Goal: Navigation & Orientation: Find specific page/section

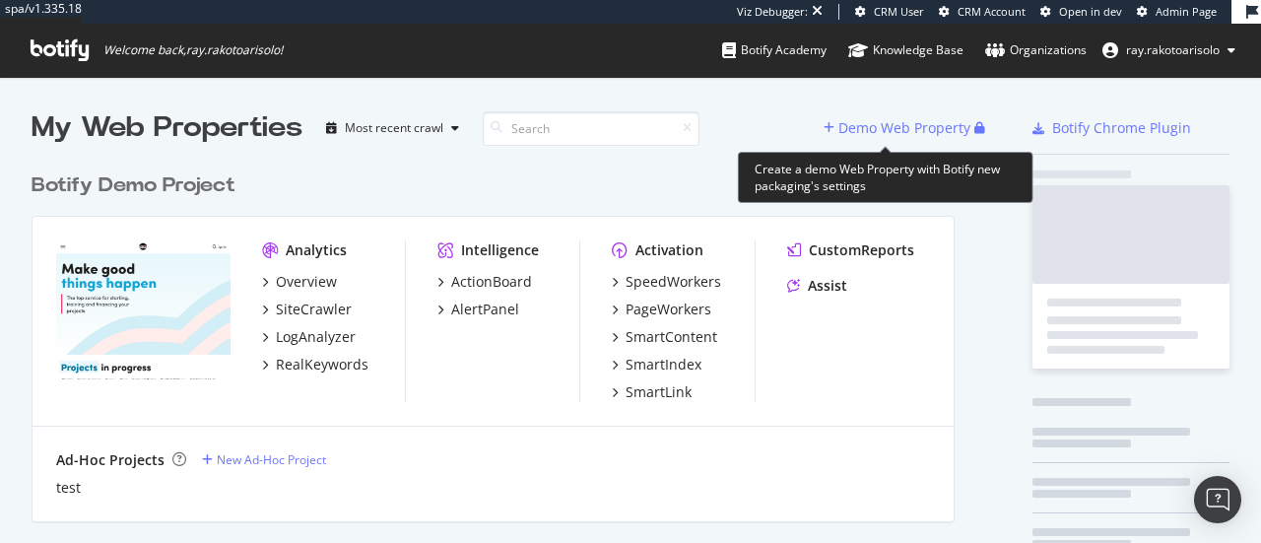
scroll to position [6158, 923]
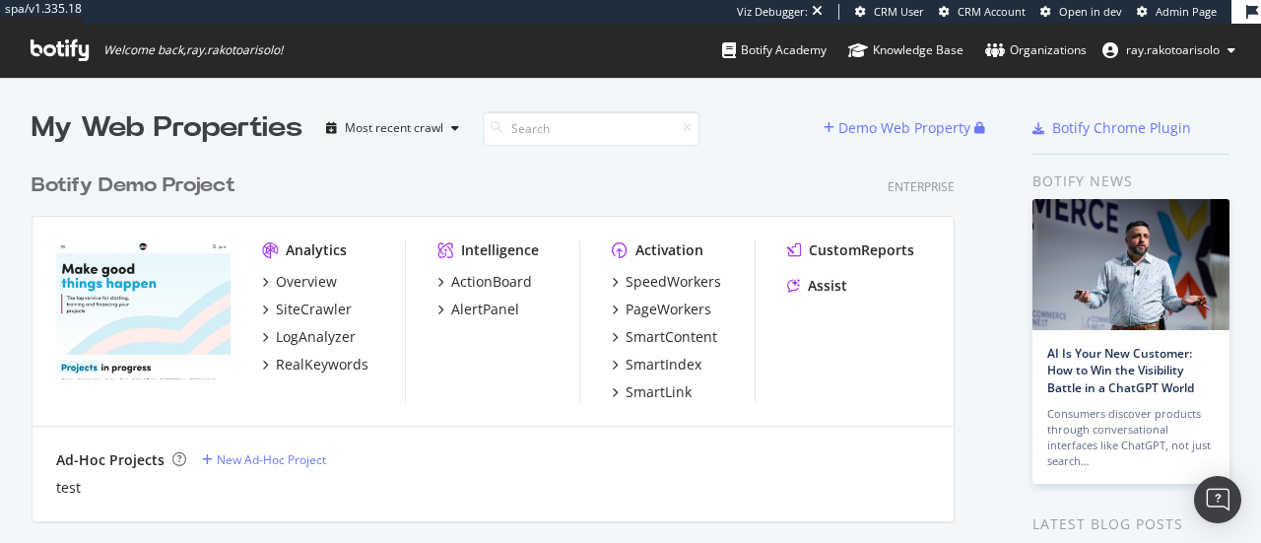
click at [85, 54] on icon at bounding box center [60, 50] width 58 height 22
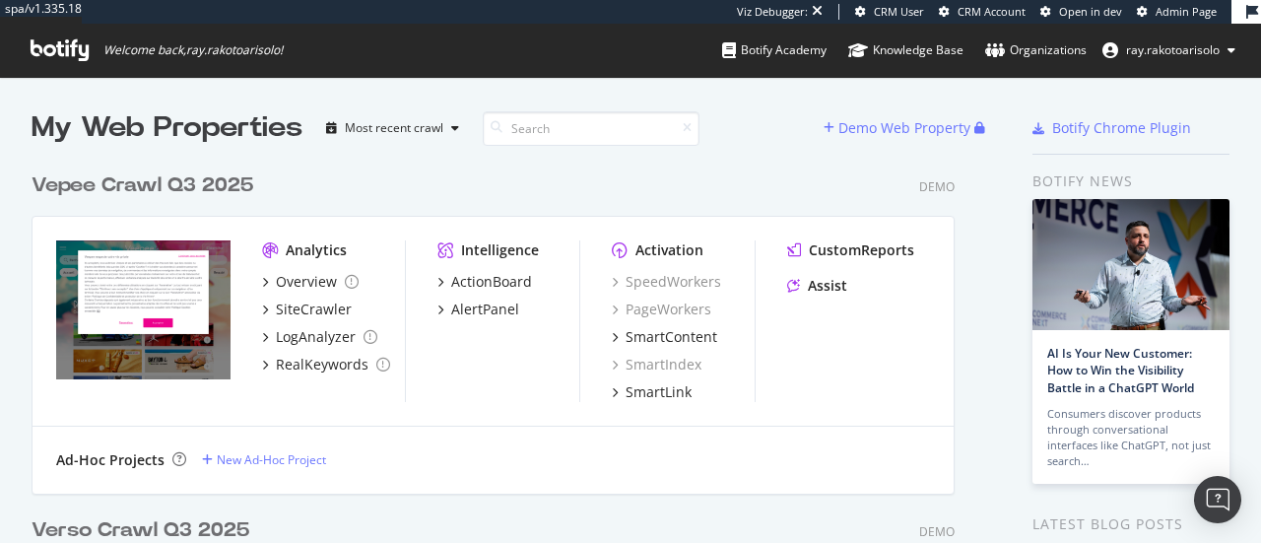
scroll to position [8670, 923]
click at [598, 132] on input at bounding box center [591, 128] width 217 height 34
type input "t"
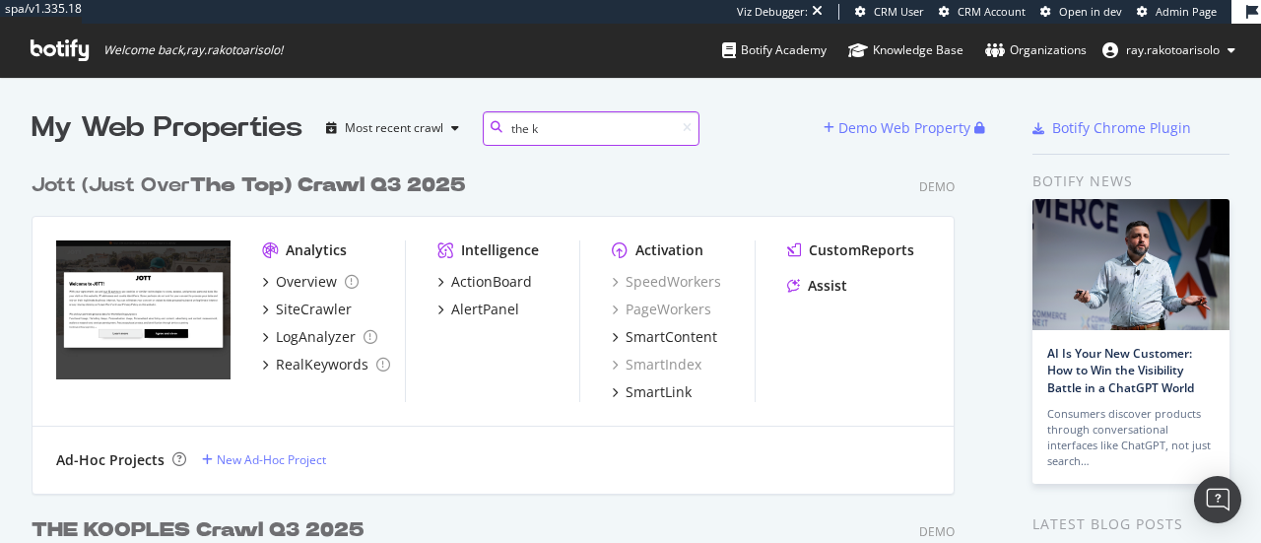
scroll to position [329, 923]
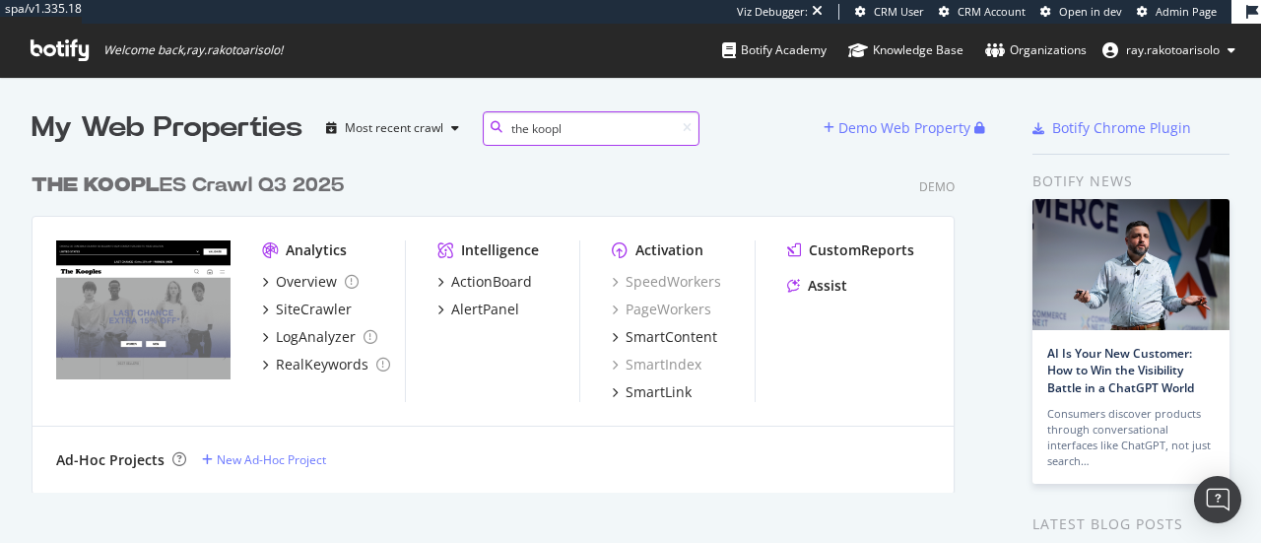
type input "the koopl"
click at [173, 186] on div "THE KOOPL ES Crawl Q3 2025" at bounding box center [188, 185] width 312 height 29
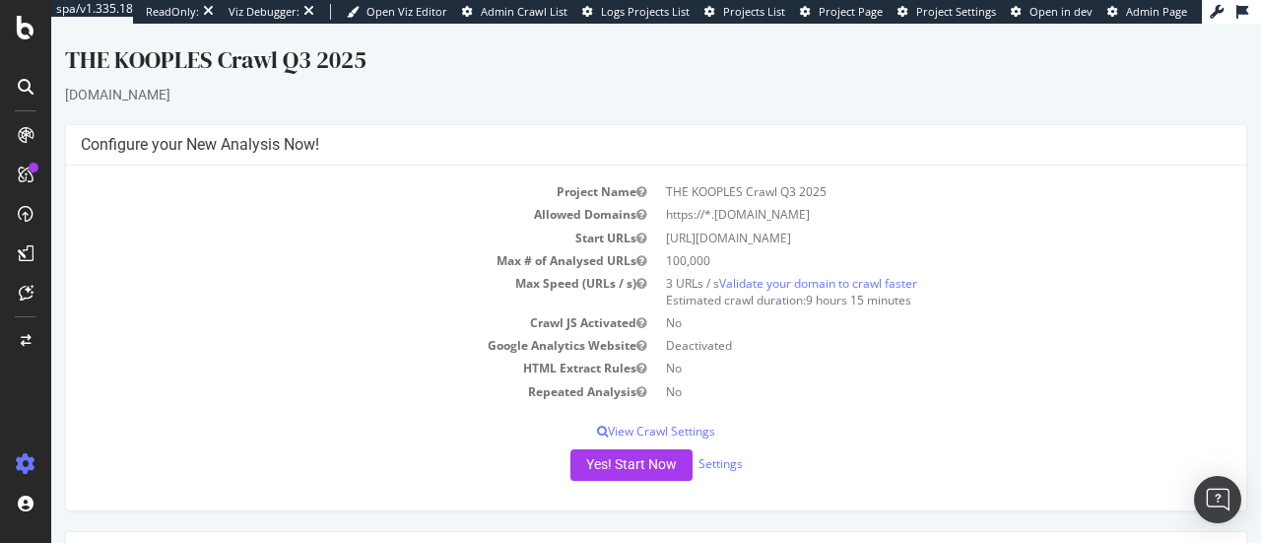
scroll to position [378, 0]
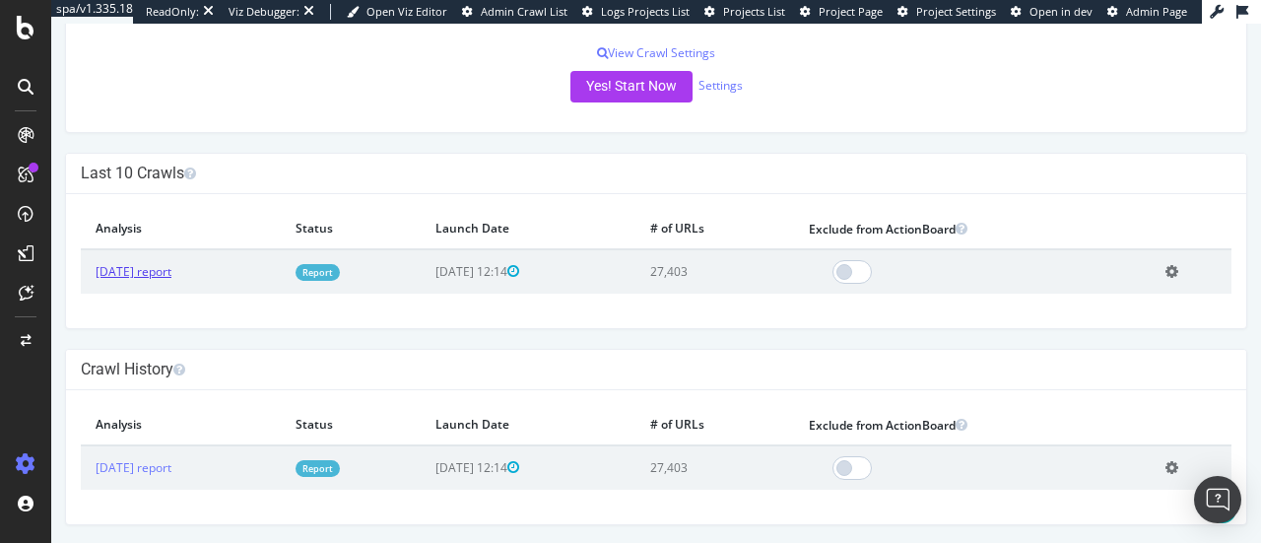
click at [170, 274] on link "[DATE] report" at bounding box center [134, 271] width 76 height 17
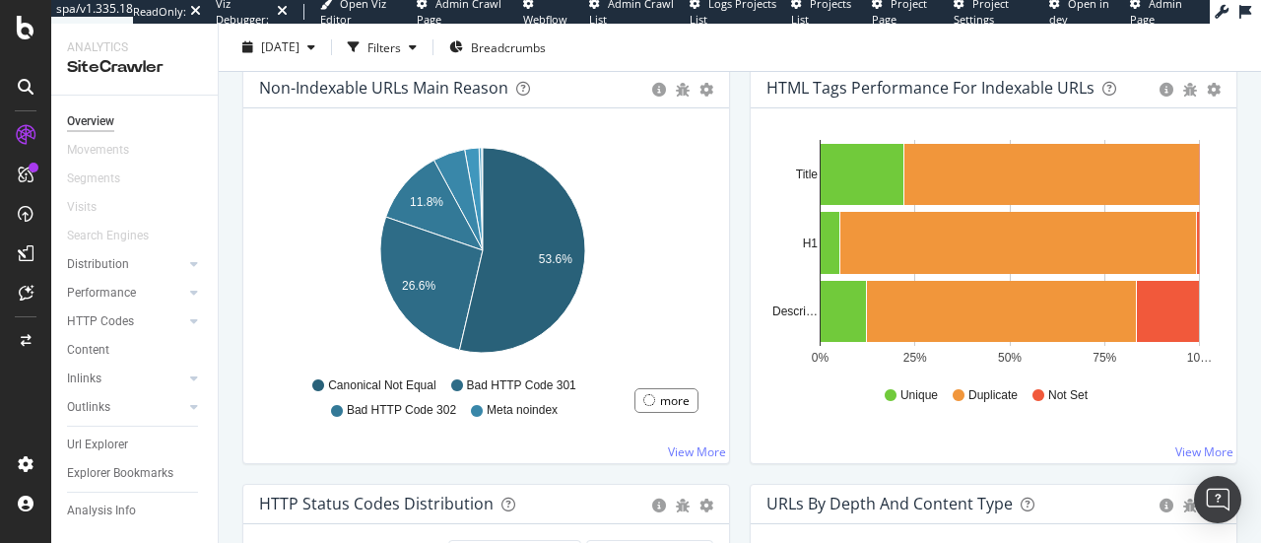
scroll to position [668, 0]
click at [23, 93] on icon at bounding box center [26, 87] width 16 height 16
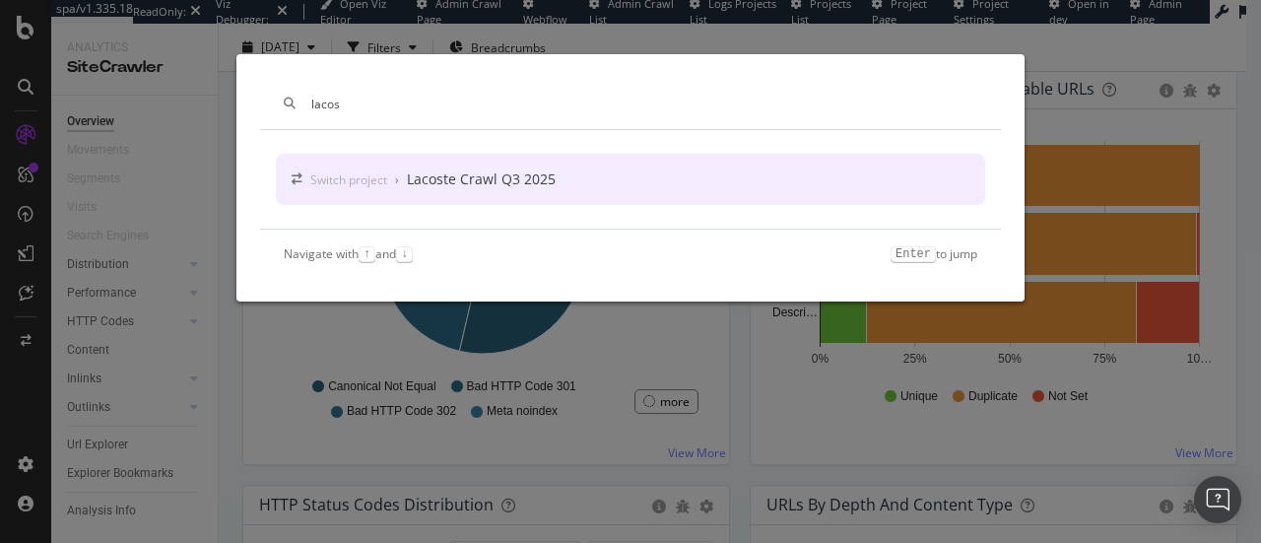
type input "lacos"
click at [445, 167] on div "Switch project › Lacoste Crawl Q3 2025" at bounding box center [630, 179] width 709 height 51
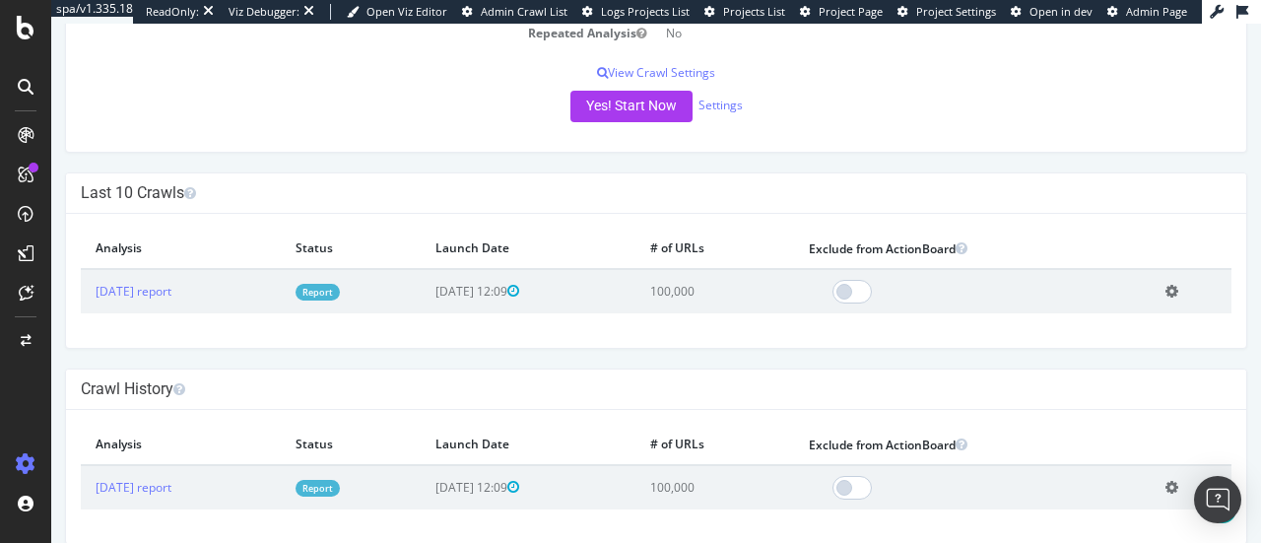
scroll to position [378, 0]
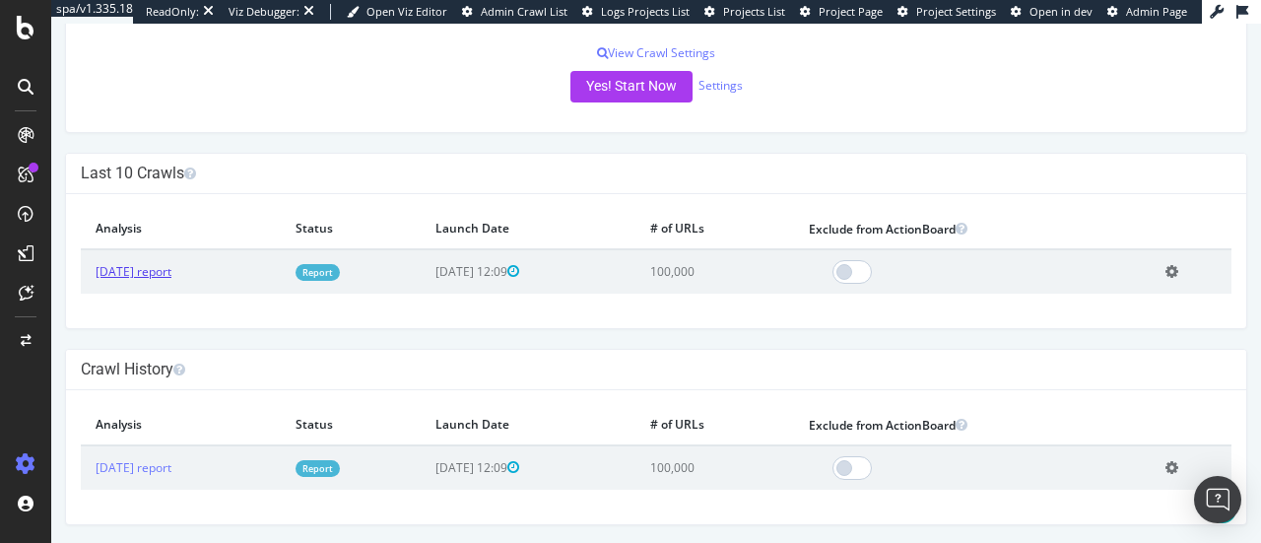
click at [171, 267] on link "[DATE] report" at bounding box center [134, 271] width 76 height 17
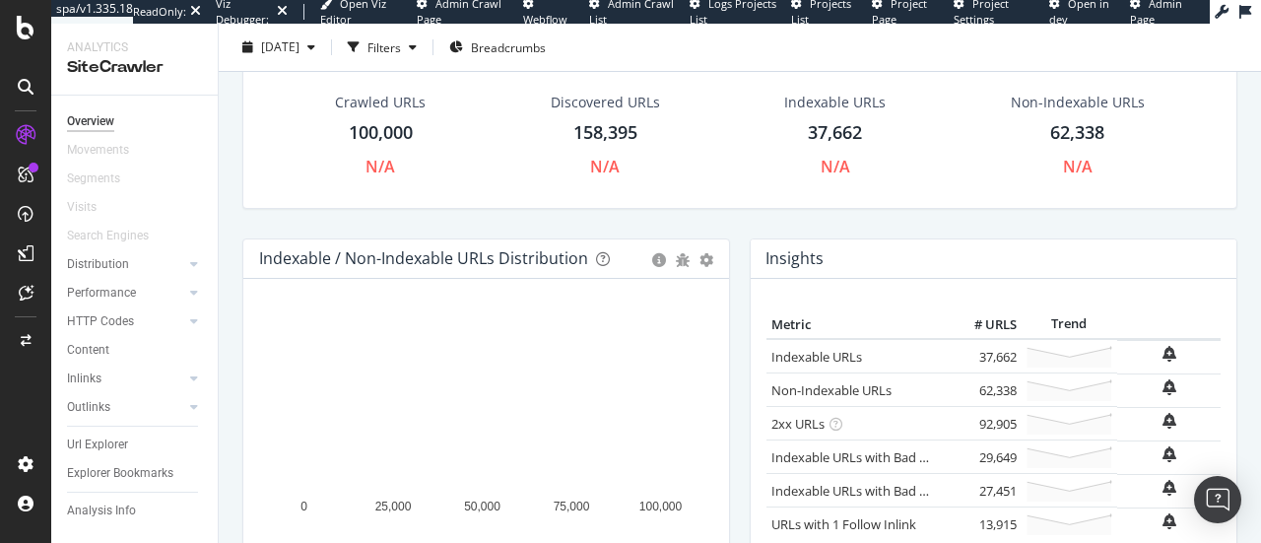
scroll to position [40, 0]
